Goal: Task Accomplishment & Management: Use online tool/utility

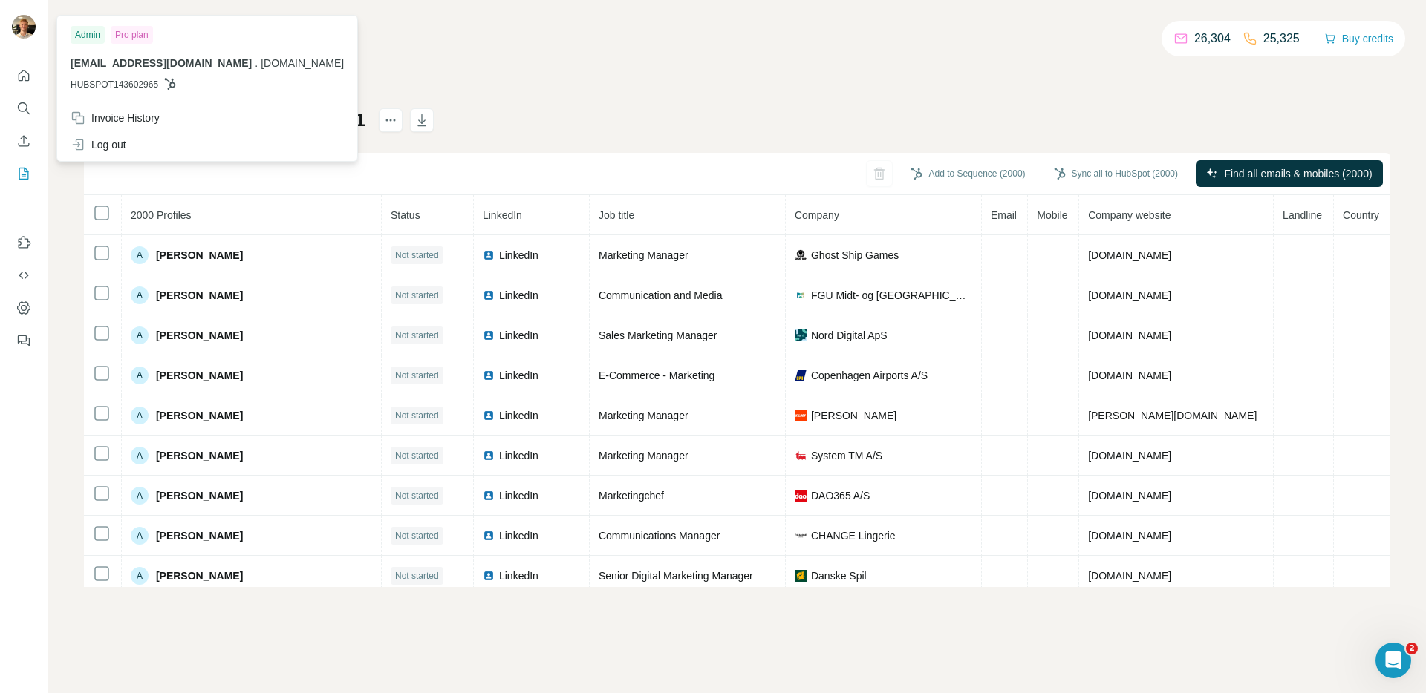
click at [704, 118] on div "Details_20251009141741 - Sheet1 Add to Sequence (2000) Sync all to HubSpot (200…" at bounding box center [737, 347] width 1306 height 479
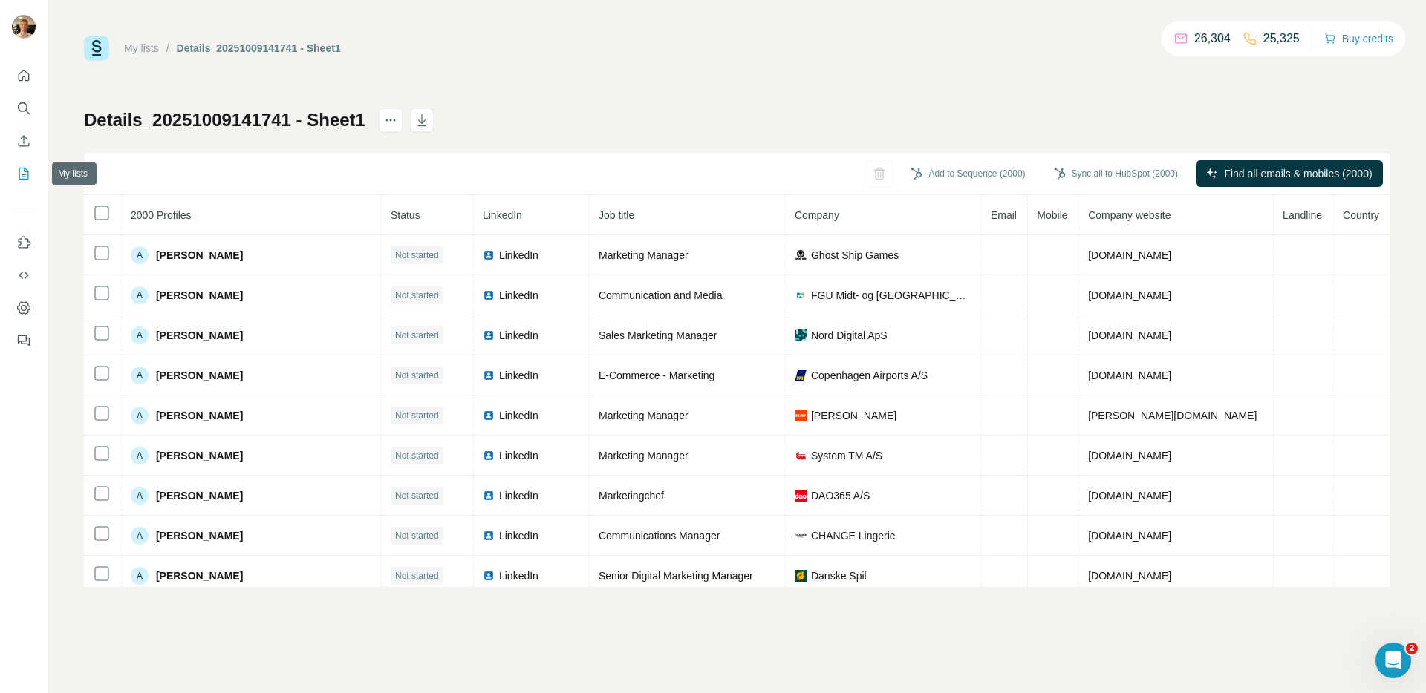
click at [22, 169] on icon "My lists" at bounding box center [23, 173] width 15 height 15
click at [35, 173] on button "My lists" at bounding box center [24, 173] width 24 height 27
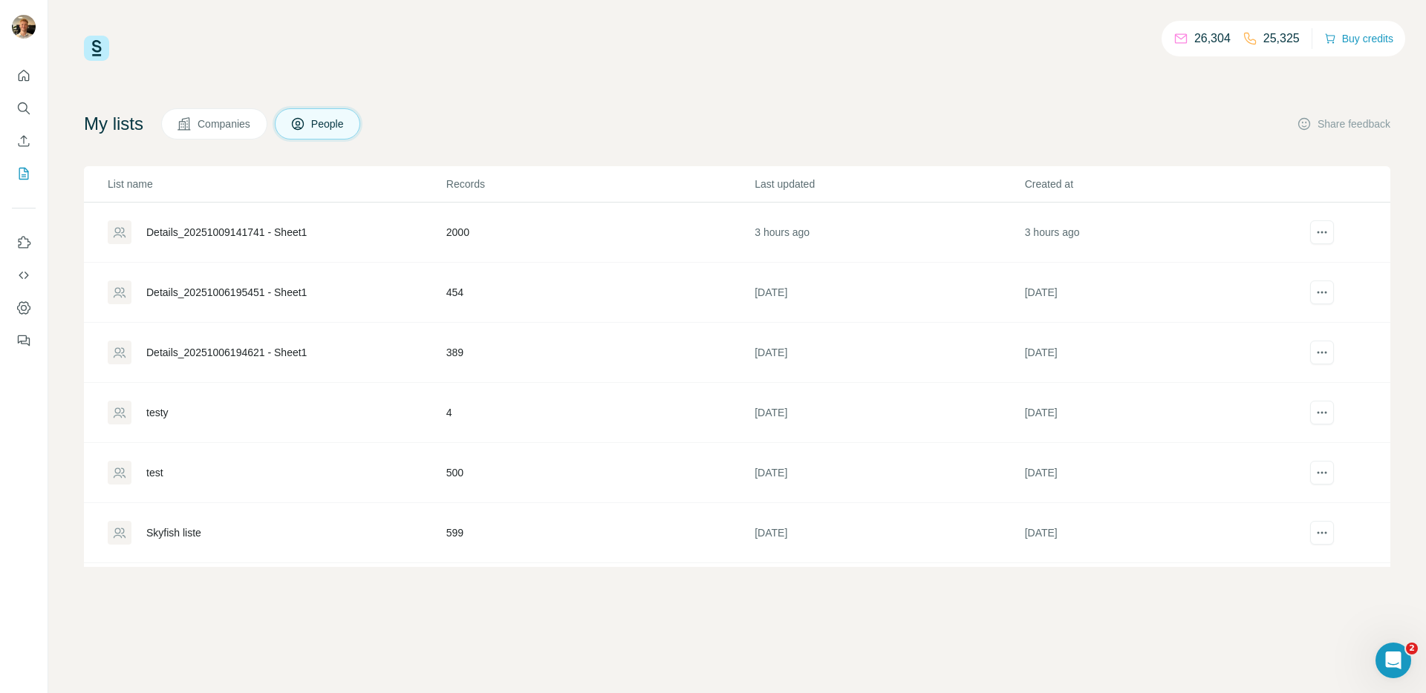
click at [36, 143] on div at bounding box center [24, 203] width 48 height 301
click at [29, 142] on icon "Enrich CSV" at bounding box center [23, 141] width 15 height 15
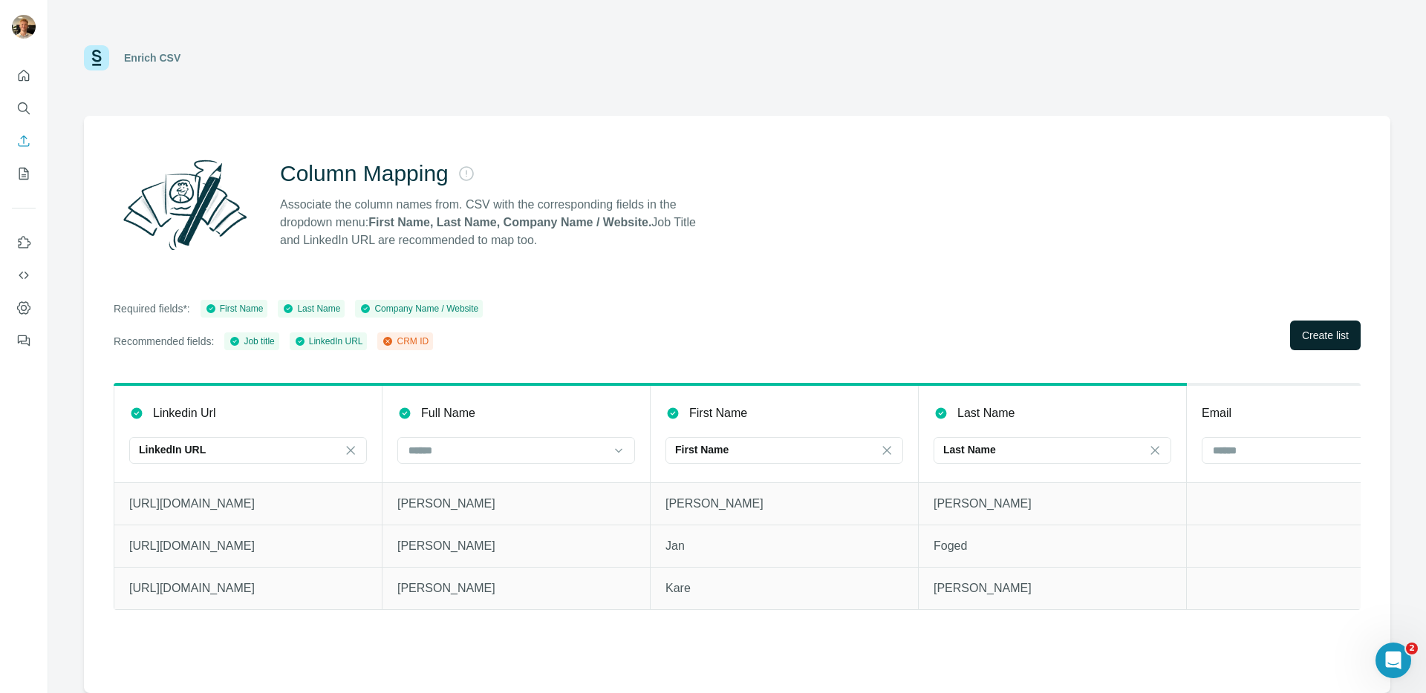
click at [1091, 328] on span "Create list" at bounding box center [1325, 335] width 47 height 15
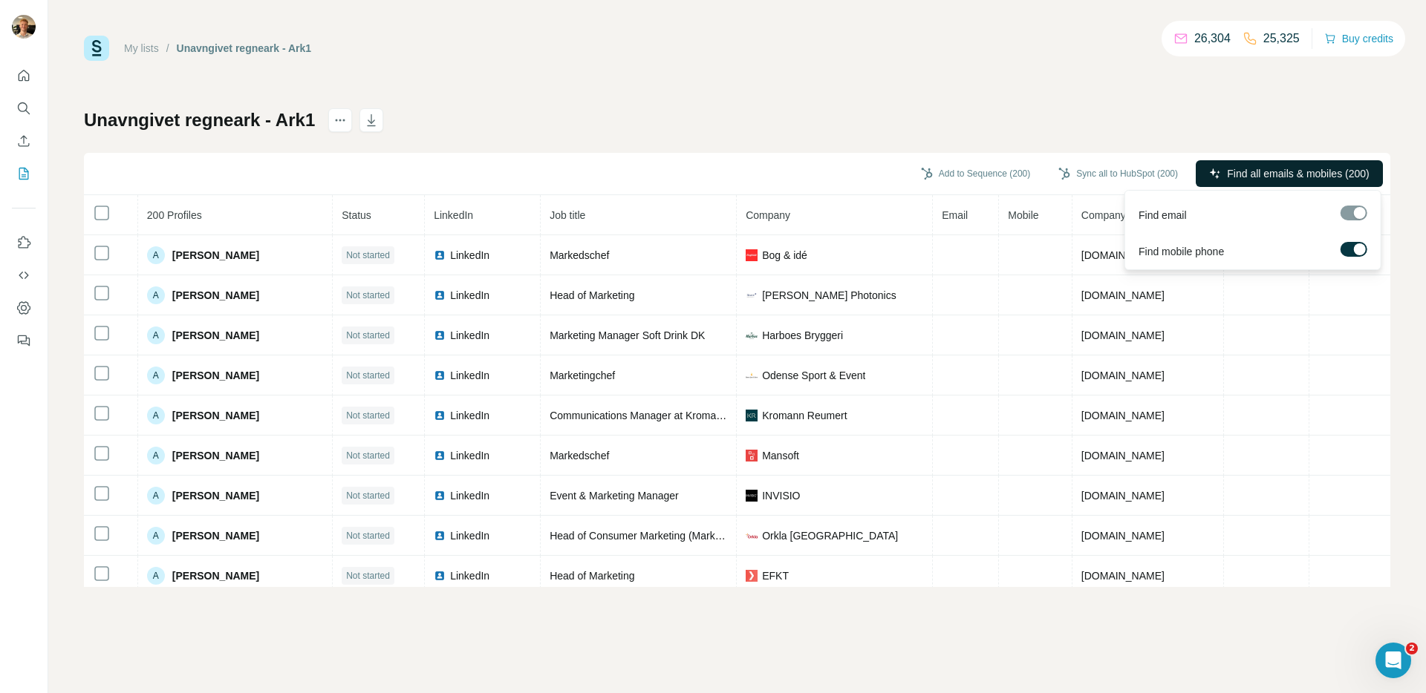
click at [1091, 176] on span "Find all emails & mobiles (200)" at bounding box center [1298, 173] width 142 height 15
